Goal: Leave review/rating

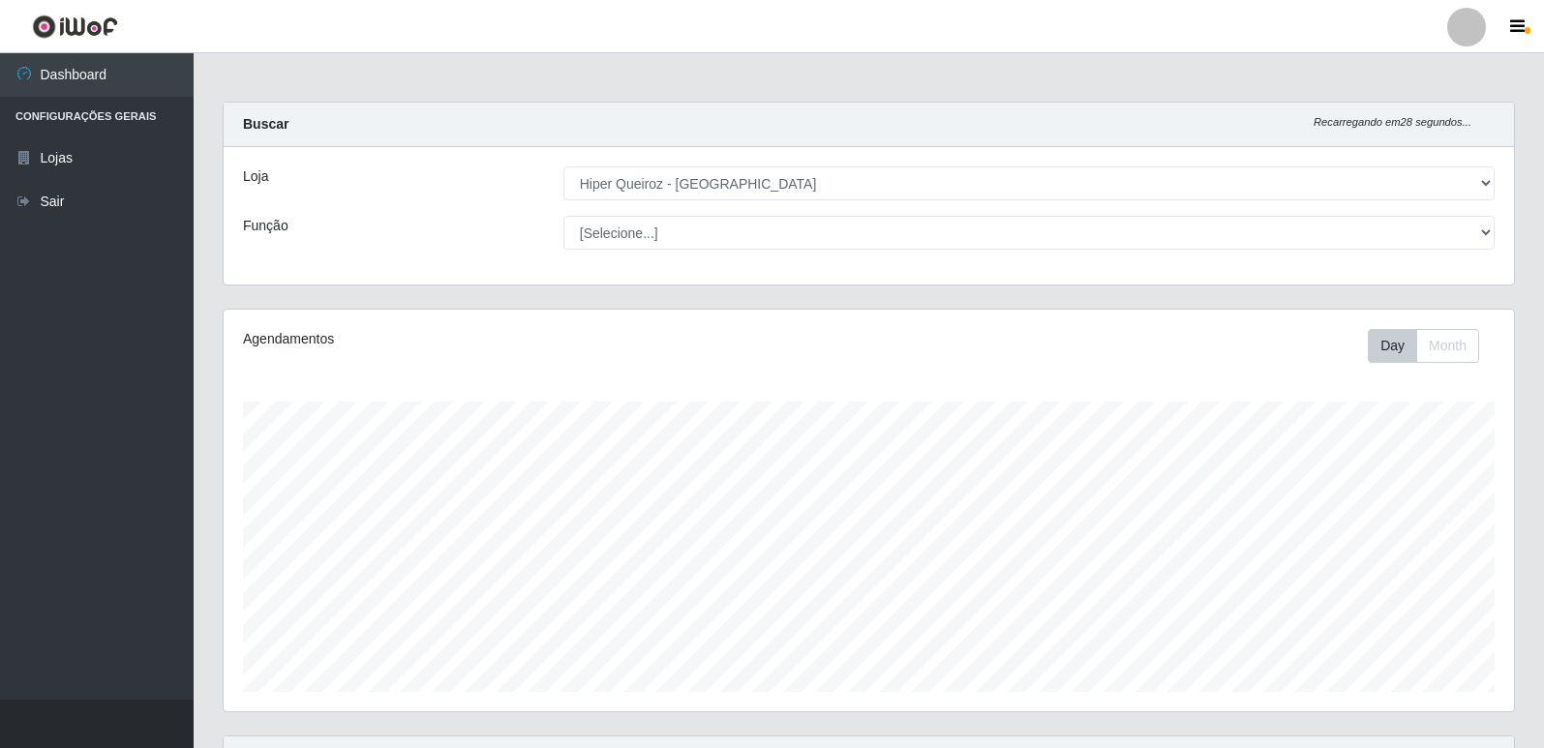
select select "516"
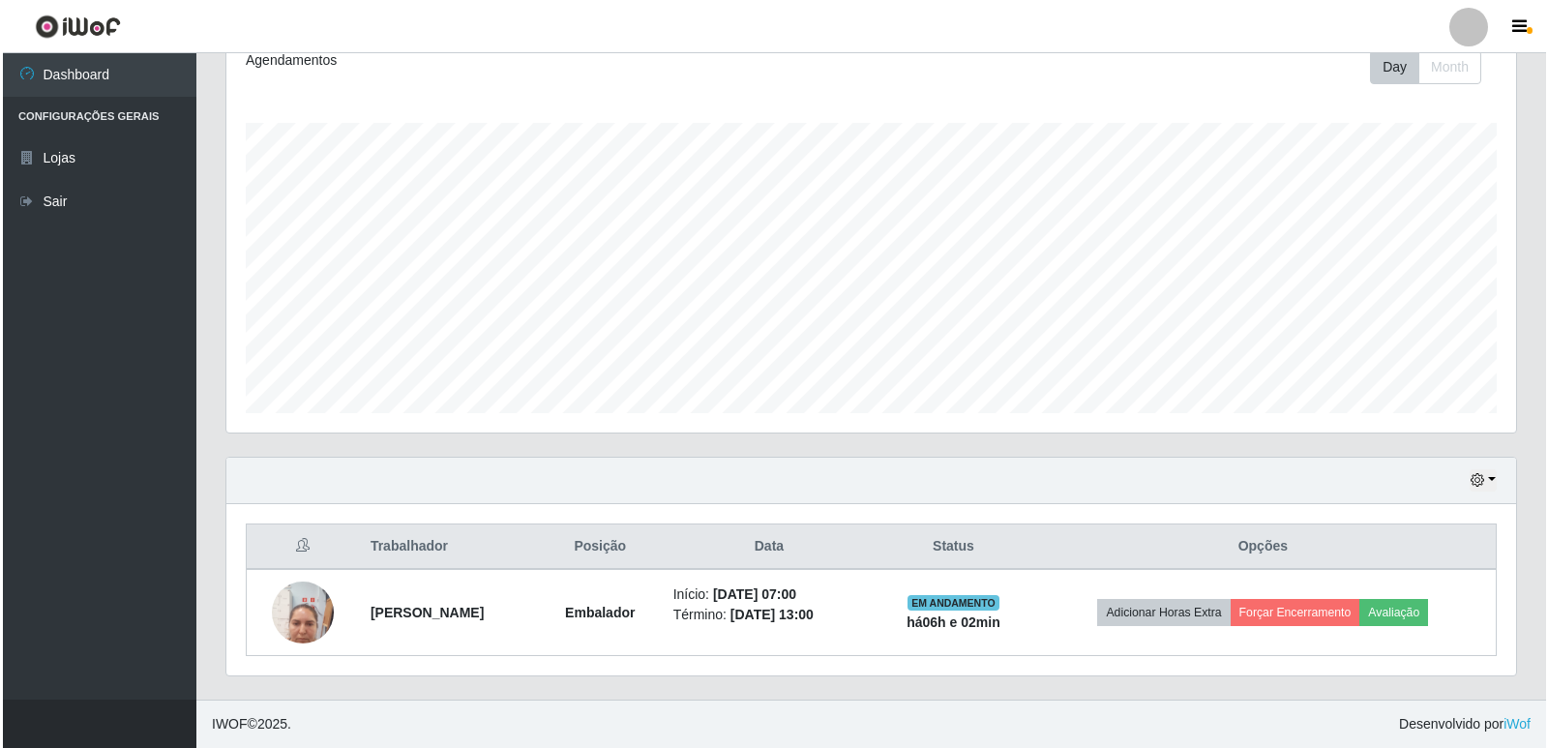
scroll to position [402, 1290]
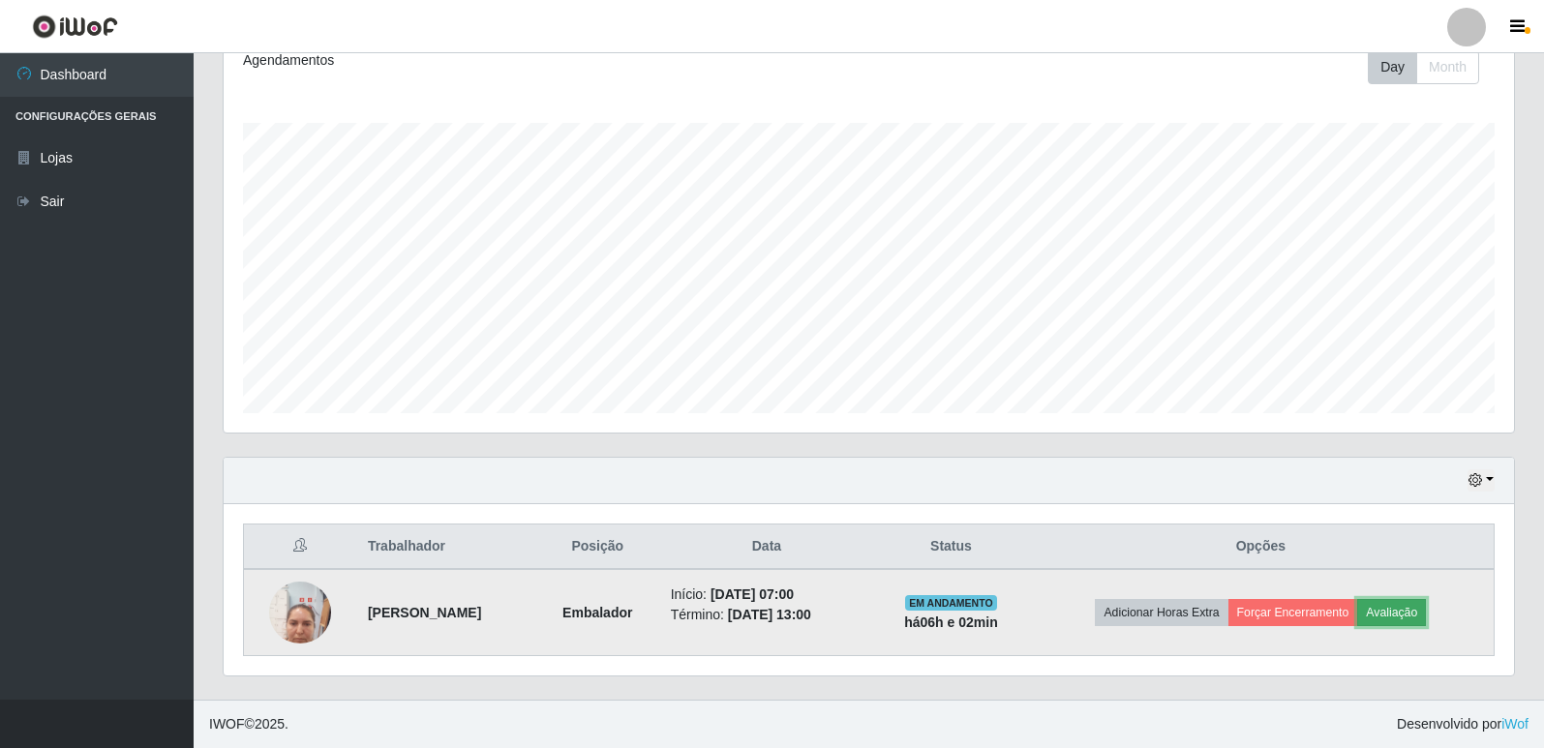
click at [1421, 615] on button "Avaliação" at bounding box center [1391, 612] width 69 height 27
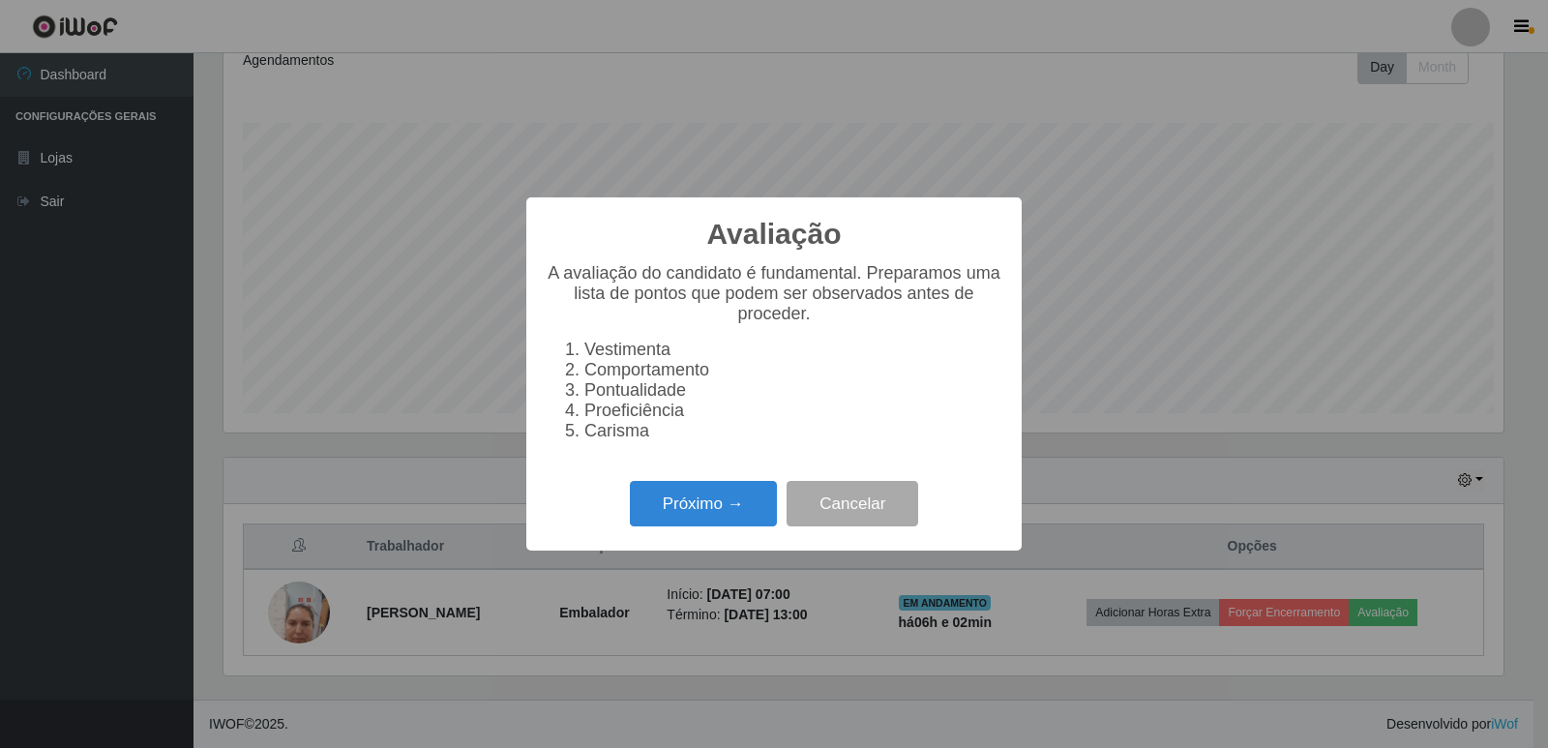
scroll to position [402, 1280]
click at [709, 519] on button "Próximo →" at bounding box center [703, 503] width 147 height 45
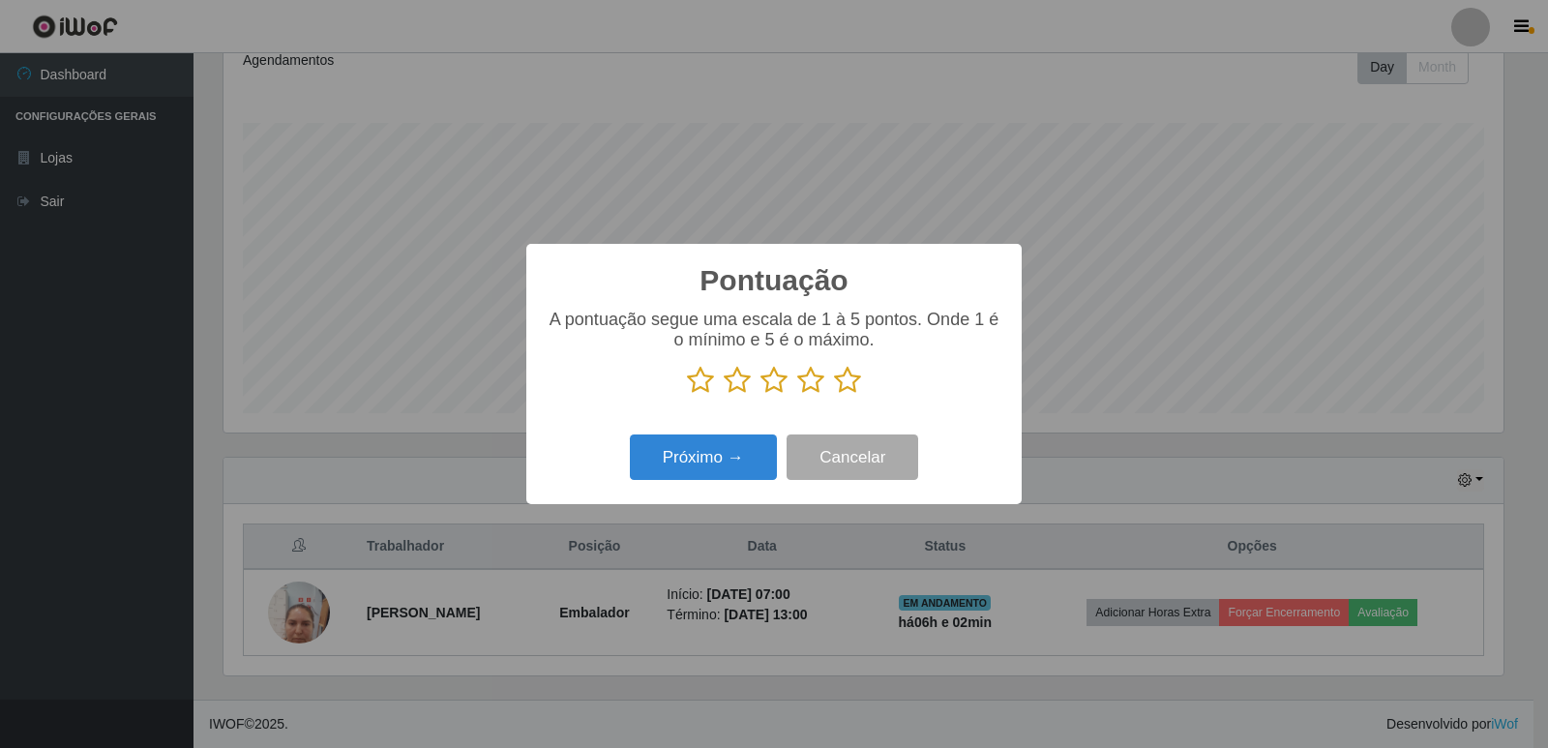
scroll to position [967356, 966477]
click at [862, 383] on p at bounding box center [774, 380] width 457 height 29
click at [837, 388] on icon at bounding box center [847, 380] width 27 height 29
click at [834, 395] on input "radio" at bounding box center [834, 395] width 0 height 0
click at [743, 447] on button "Próximo →" at bounding box center [703, 457] width 147 height 45
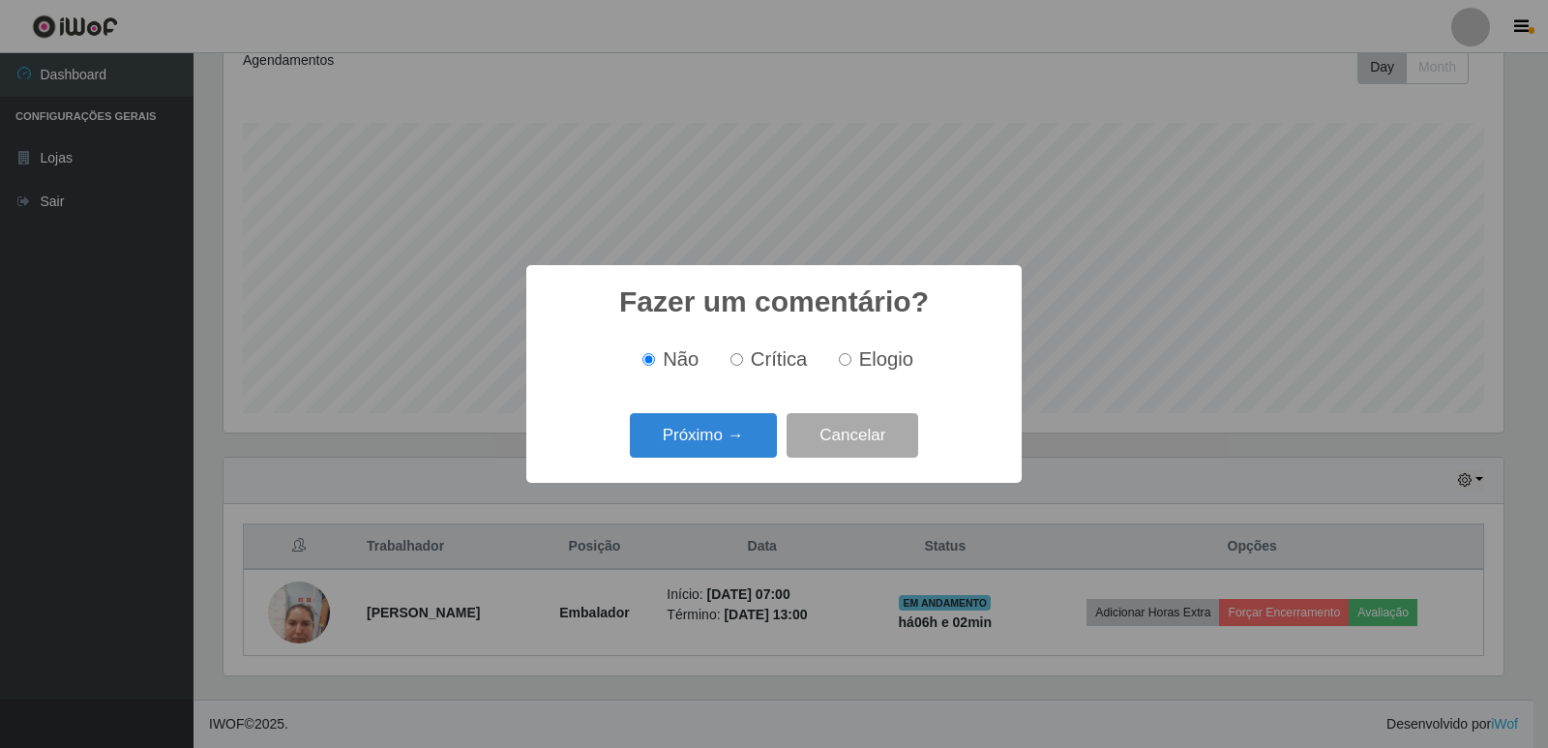
click at [841, 366] on input "Elogio" at bounding box center [845, 359] width 13 height 13
radio input "true"
click at [701, 433] on button "Próximo →" at bounding box center [703, 435] width 147 height 45
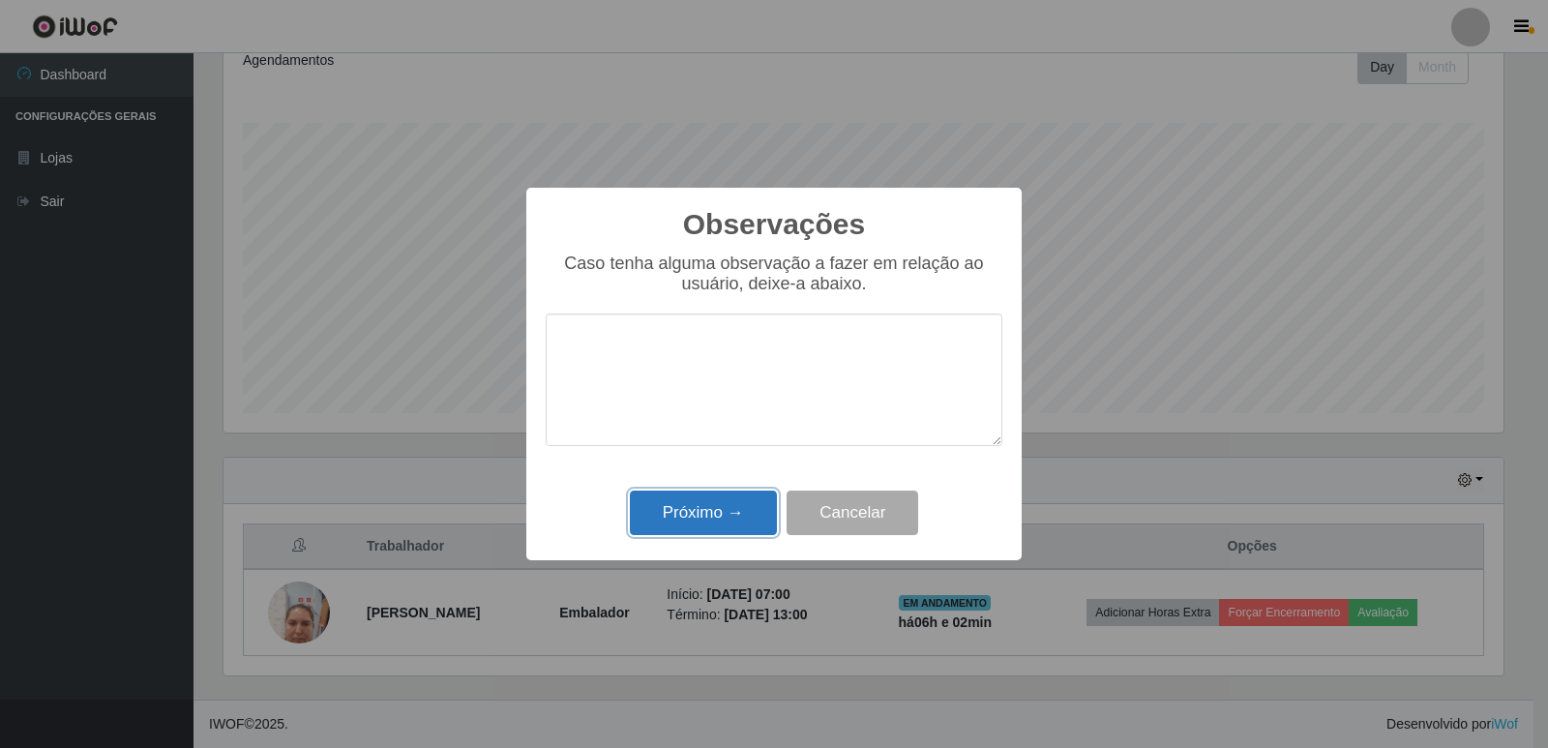
click at [754, 505] on button "Próximo →" at bounding box center [703, 513] width 147 height 45
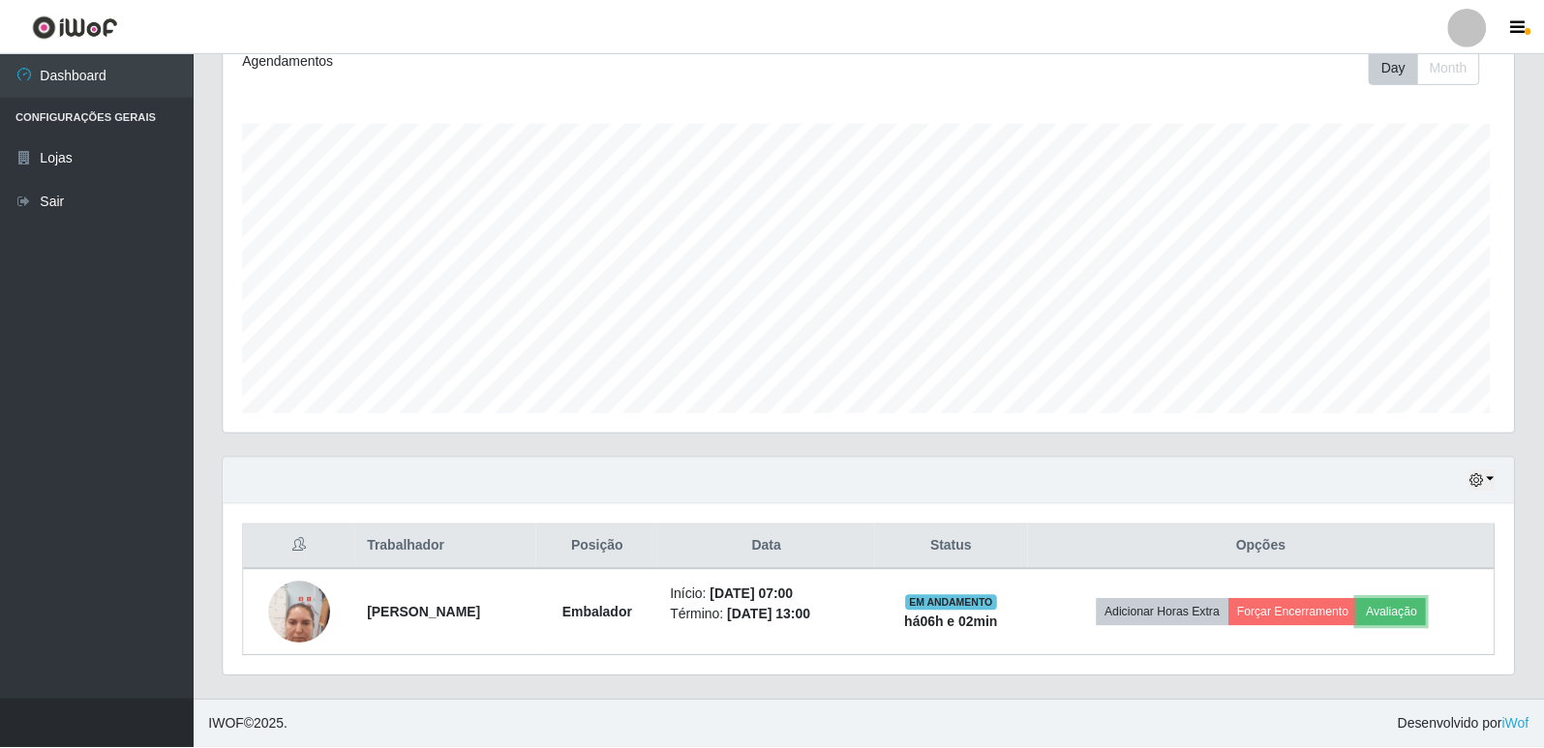
scroll to position [402, 1290]
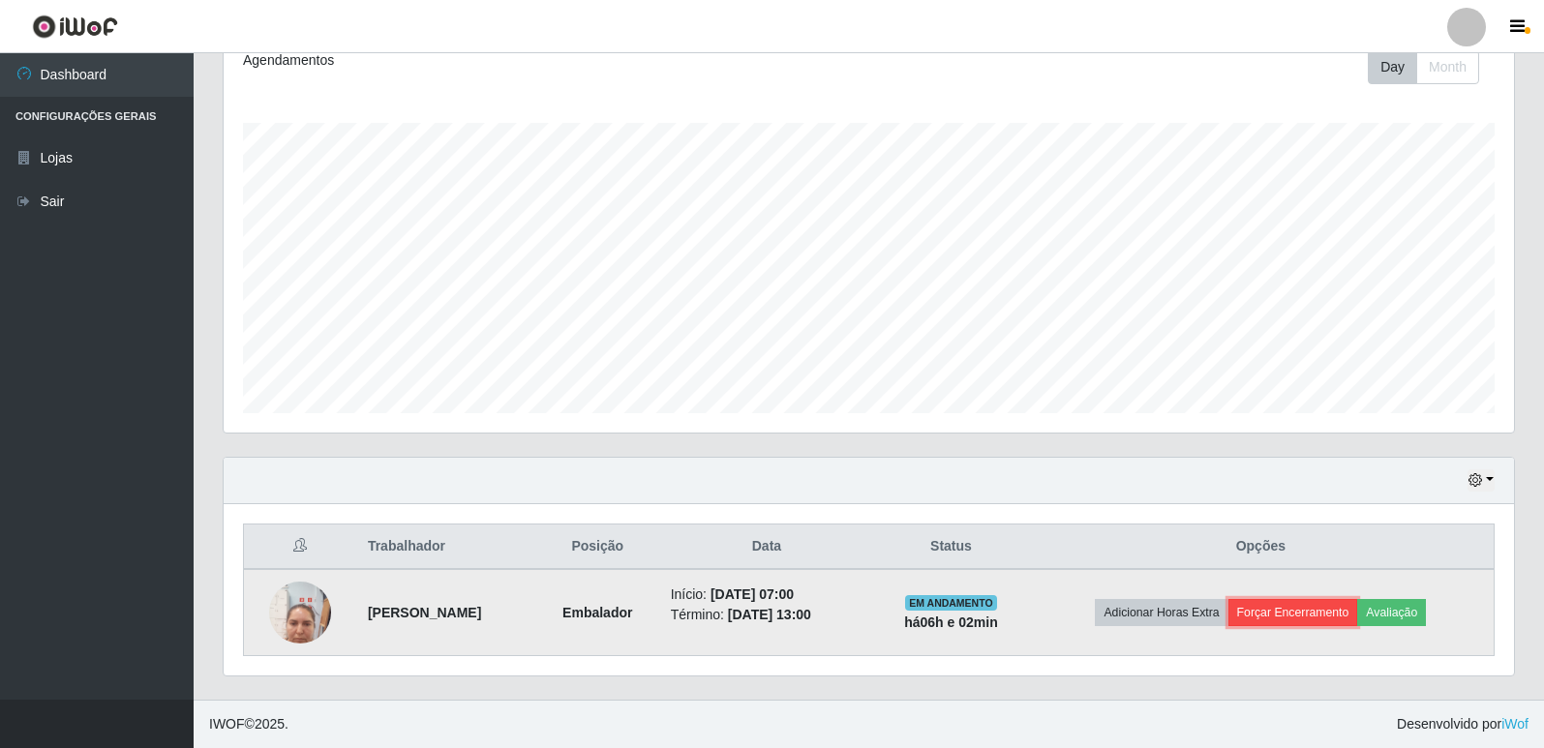
click at [1269, 623] on button "Forçar Encerramento" at bounding box center [1293, 612] width 130 height 27
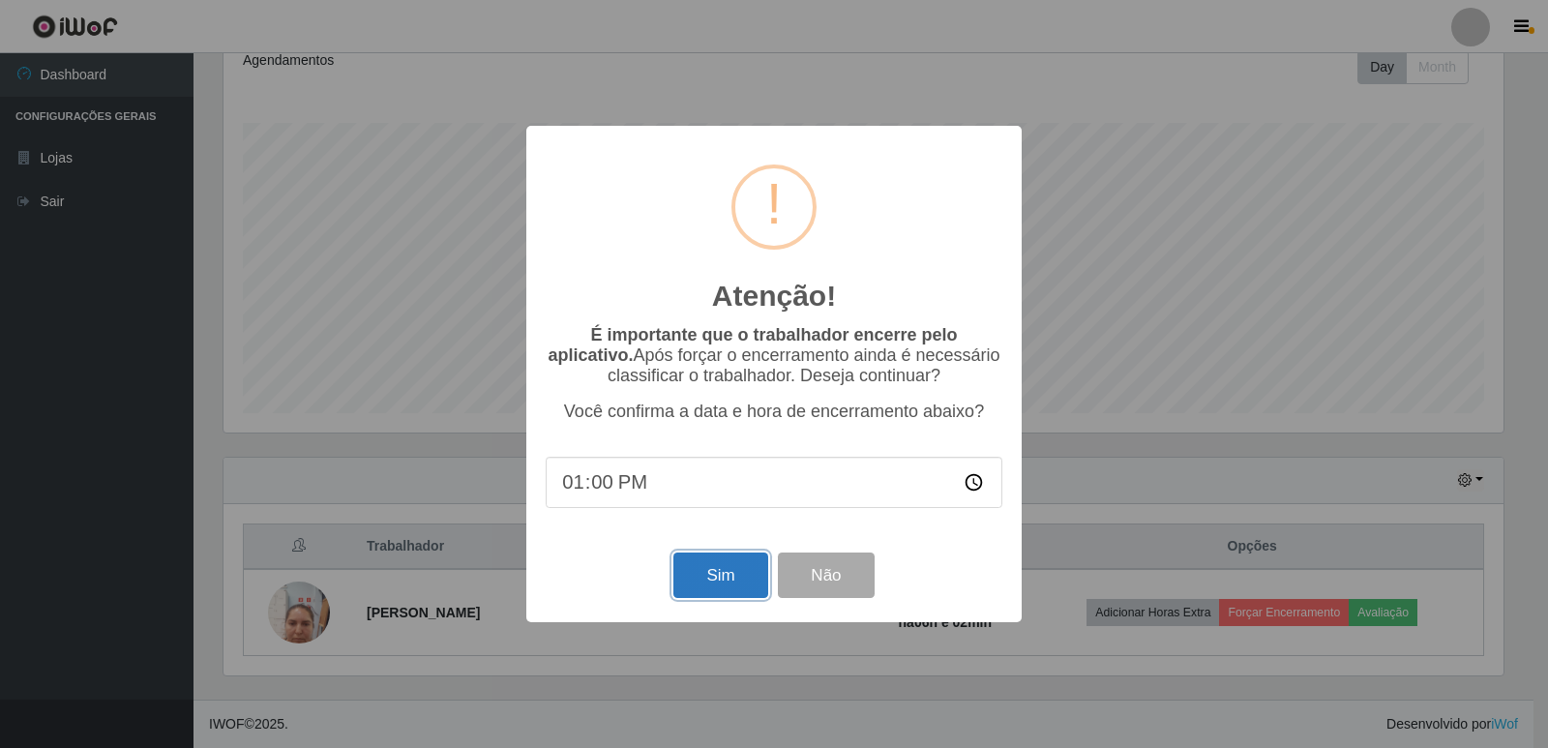
click at [738, 566] on button "Sim" at bounding box center [721, 575] width 94 height 45
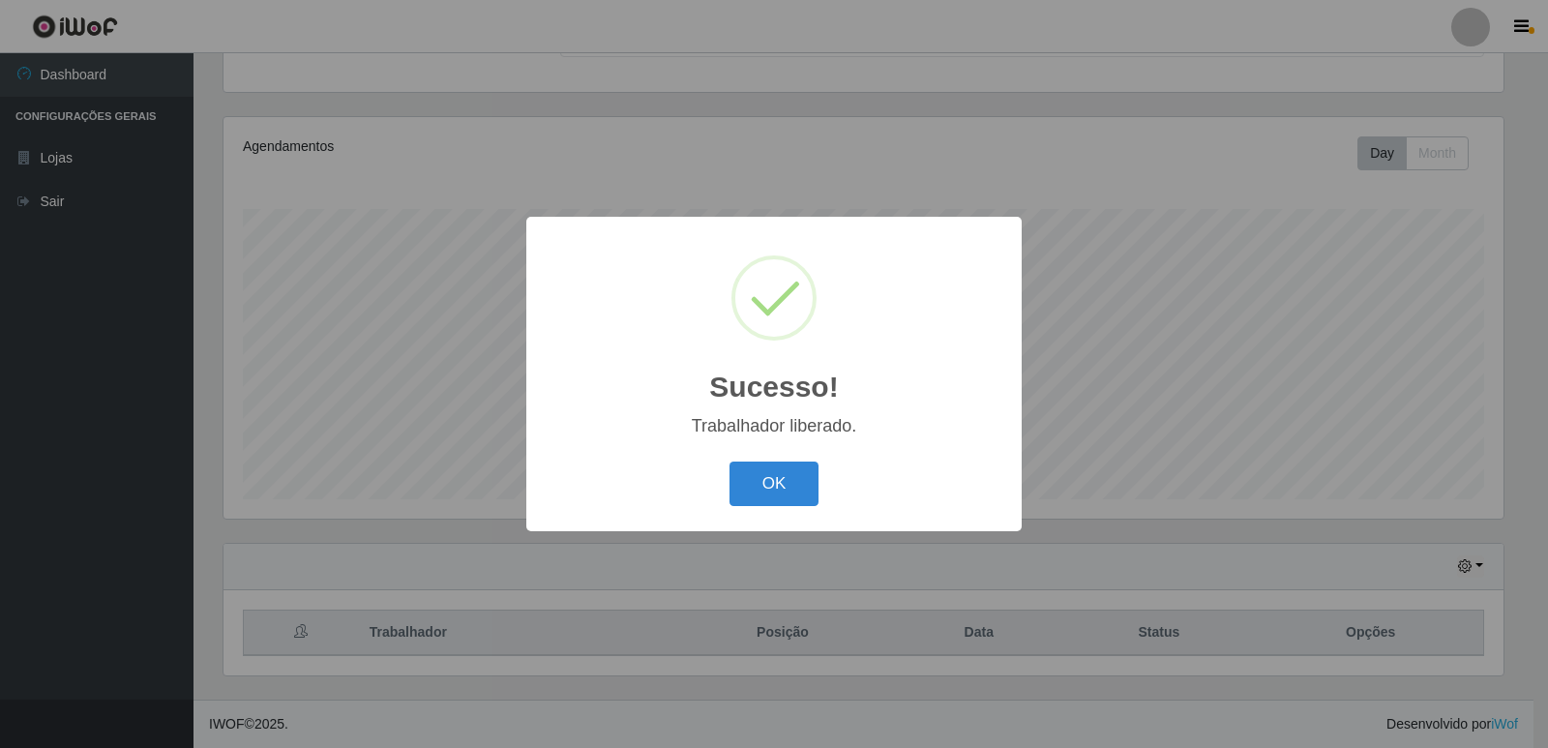
drag, startPoint x: 794, startPoint y: 469, endPoint x: 866, endPoint y: 487, distance: 74.6
click at [794, 470] on button "OK" at bounding box center [775, 484] width 90 height 45
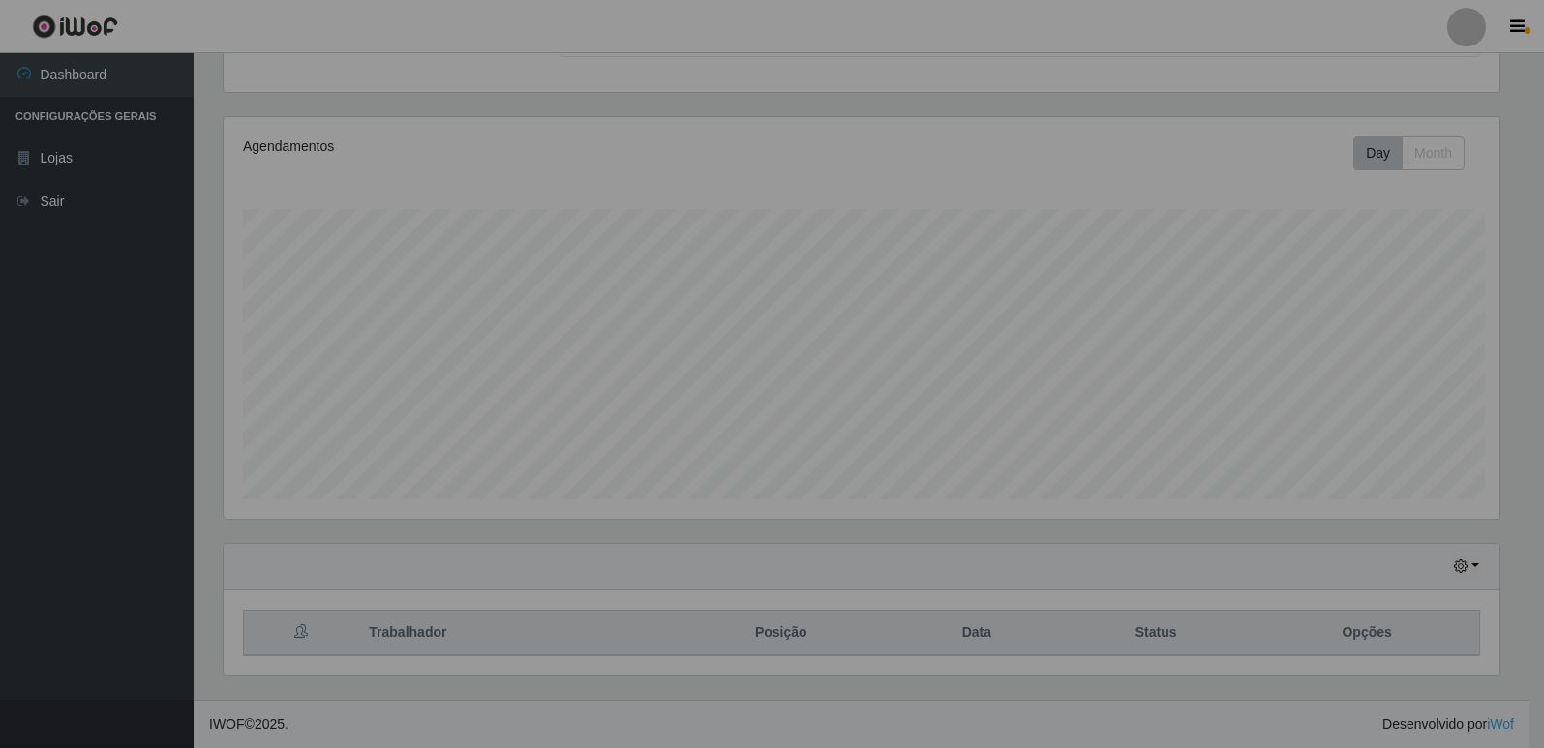
scroll to position [402, 1290]
